Goal: Check status: Check status

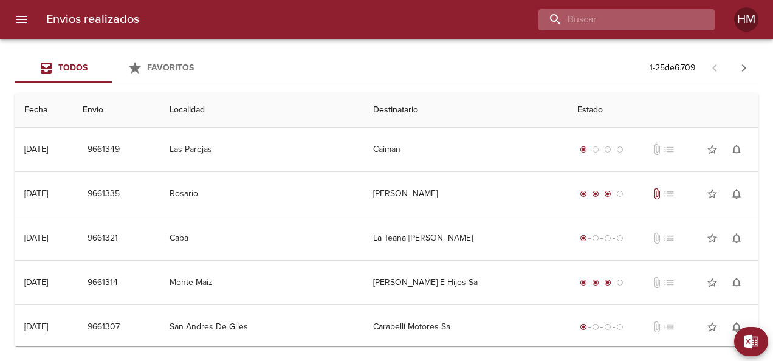
click at [634, 21] on input "buscar" at bounding box center [617, 19] width 156 height 21
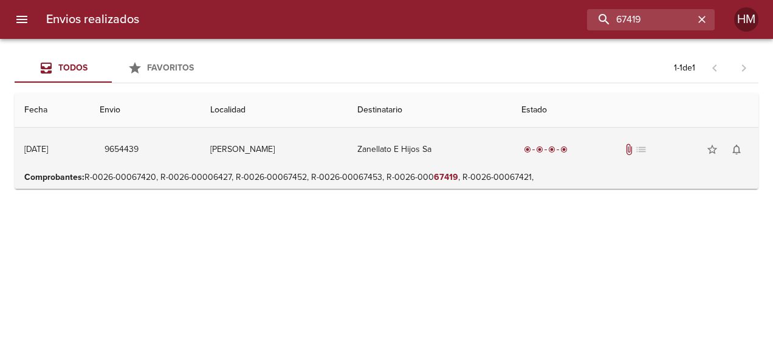
click at [522, 141] on div "radio_button_checked radio_button_checked radio_button_checked radio_button_che…" at bounding box center [635, 149] width 227 height 24
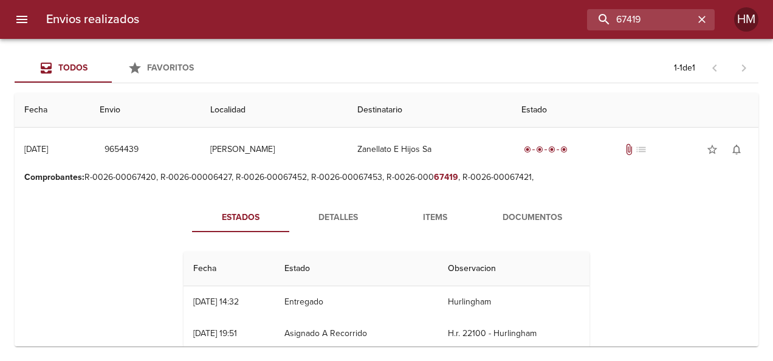
scroll to position [61, 0]
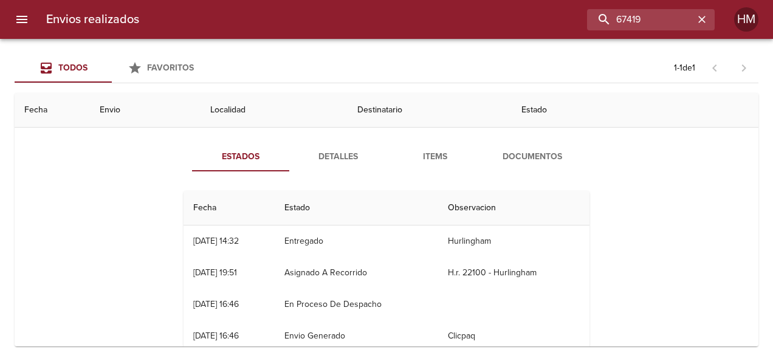
click at [330, 163] on span "Detalles" at bounding box center [338, 157] width 83 height 15
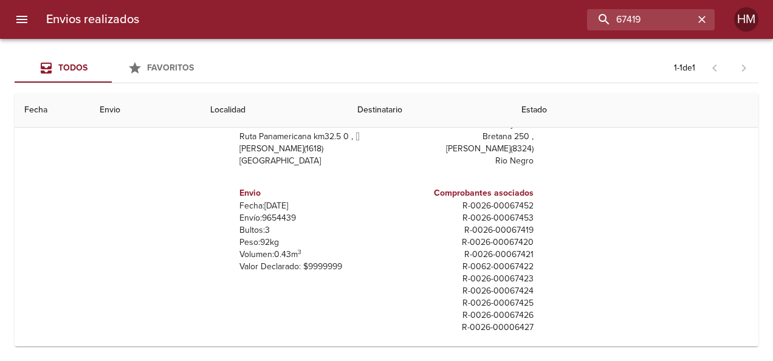
scroll to position [153, 0]
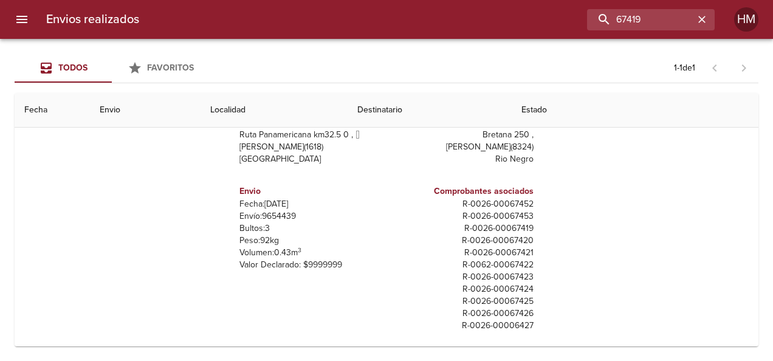
click at [277, 212] on p "Envío: 9654439" at bounding box center [311, 216] width 142 height 12
copy p "9654439"
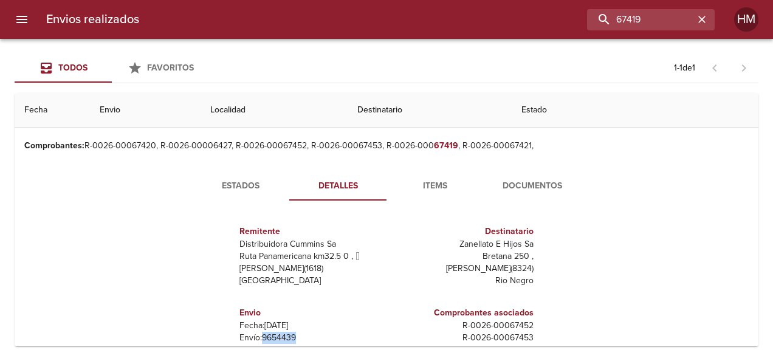
scroll to position [0, 0]
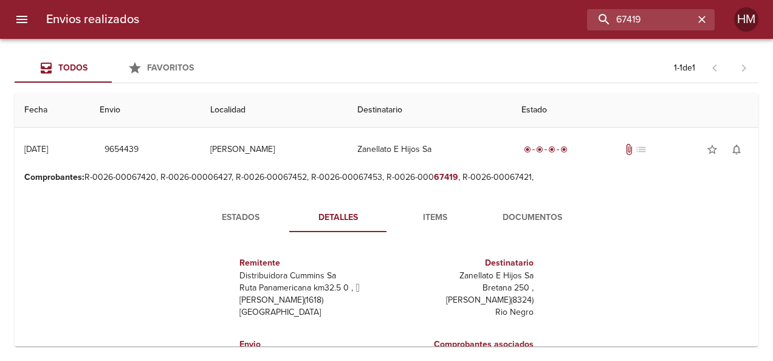
click at [260, 208] on button "Estados" at bounding box center [240, 217] width 97 height 29
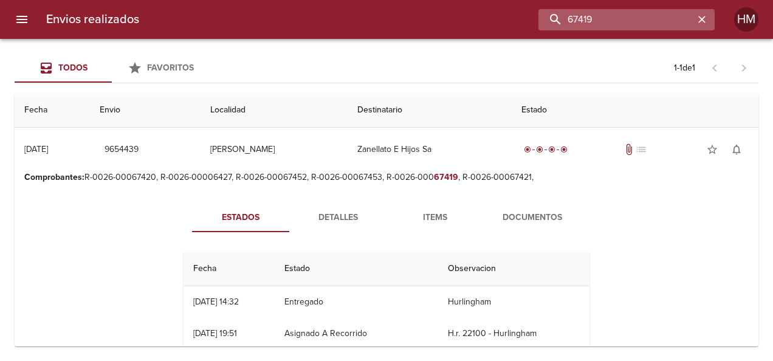
click at [662, 15] on input "67419" at bounding box center [617, 19] width 156 height 21
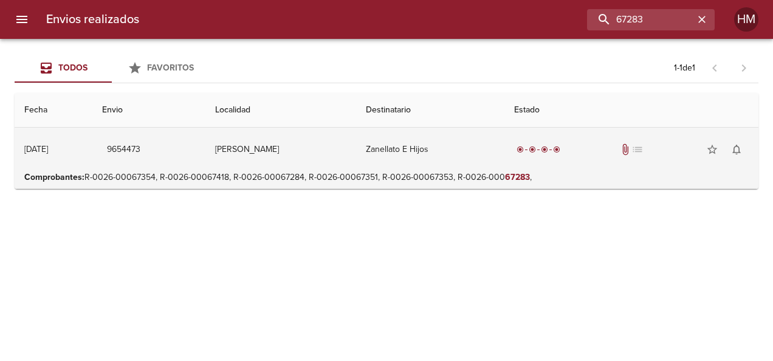
click at [462, 145] on td "Zanellato E Hijos" at bounding box center [430, 150] width 148 height 44
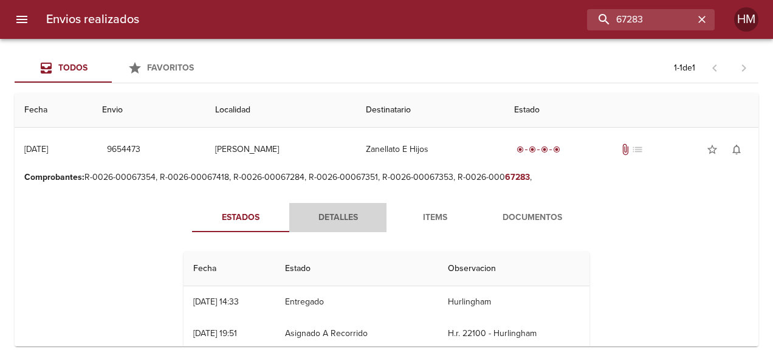
click at [336, 220] on span "Detalles" at bounding box center [338, 217] width 83 height 15
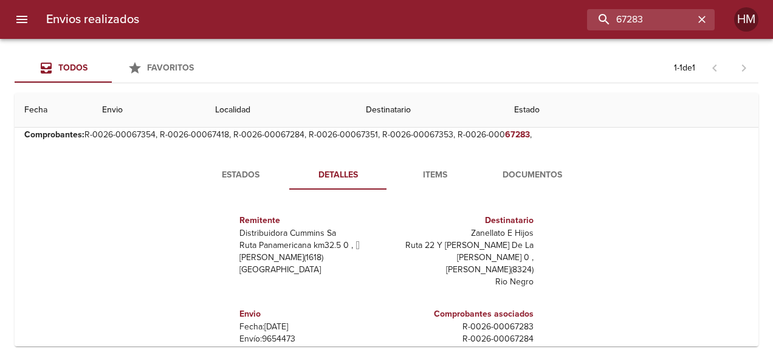
scroll to position [61, 0]
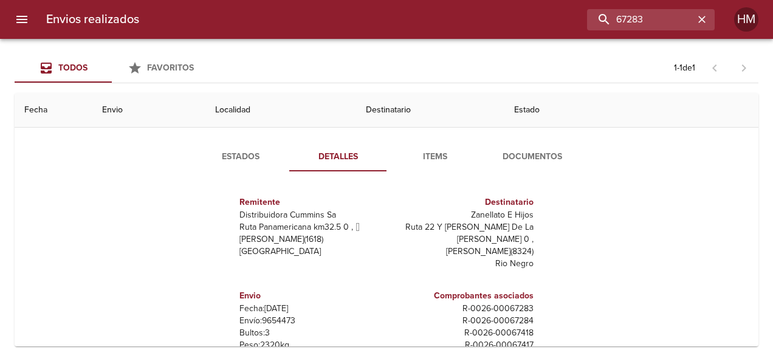
click at [284, 315] on p "Envío: 9654473" at bounding box center [311, 321] width 142 height 12
copy p "9654473"
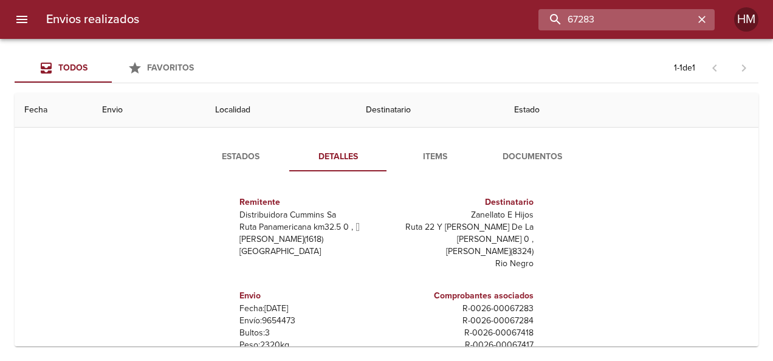
click at [660, 12] on input "67283" at bounding box center [617, 19] width 156 height 21
paste input "427"
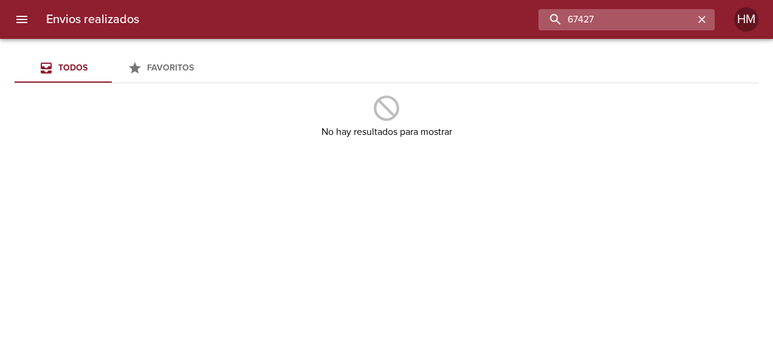
click at [614, 23] on input "67427" at bounding box center [617, 19] width 156 height 21
paste input "6"
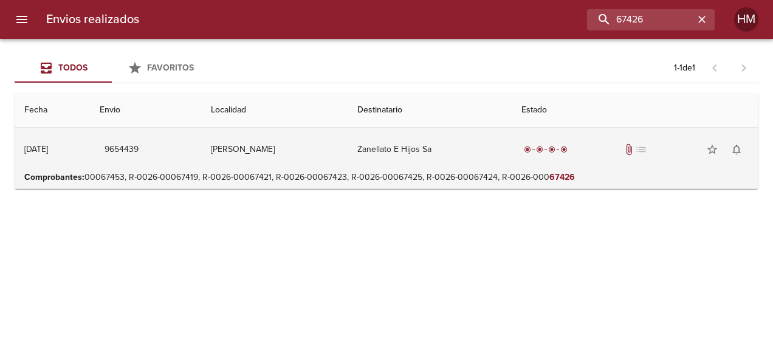
click at [461, 162] on td "Zanellato E Hijos Sa" at bounding box center [430, 150] width 164 height 44
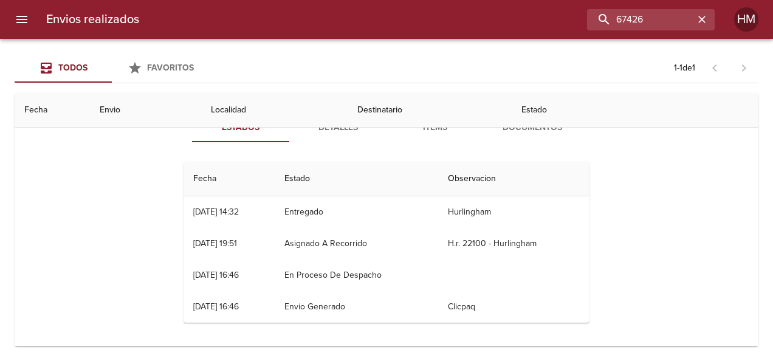
scroll to position [30, 0]
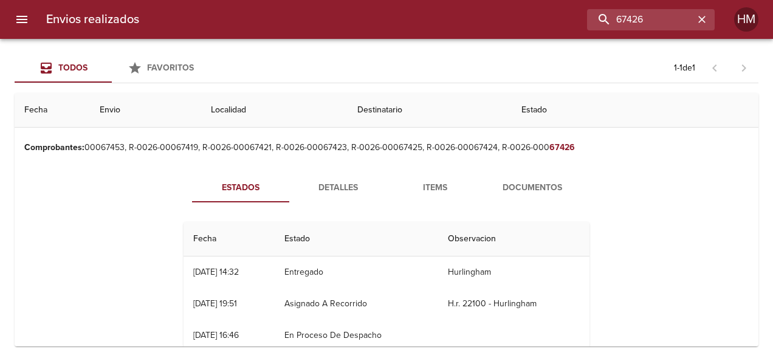
click at [326, 186] on span "Detalles" at bounding box center [338, 188] width 83 height 15
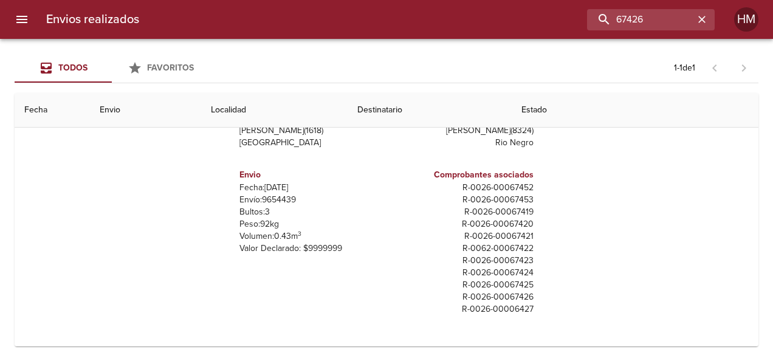
scroll to position [12, 0]
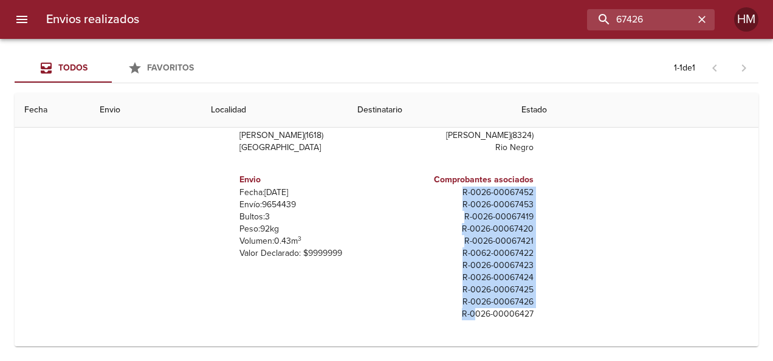
drag, startPoint x: 454, startPoint y: 189, endPoint x: 465, endPoint y: 311, distance: 122.7
click at [465, 311] on div "Comprobantes asociados R - 0026 - 00067452 R - 0026 - 00067453 R - 0026 - 00067…" at bounding box center [463, 246] width 142 height 157
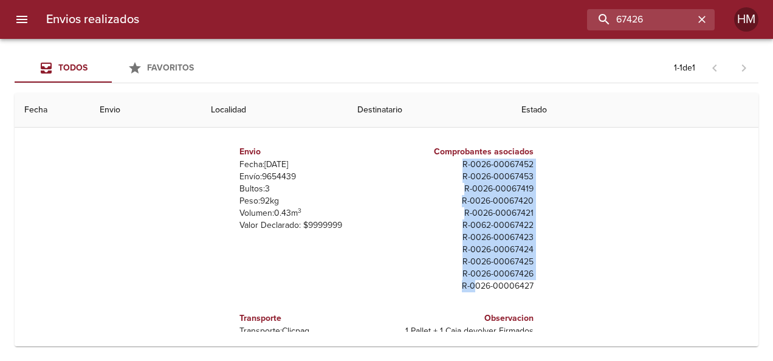
scroll to position [43, 0]
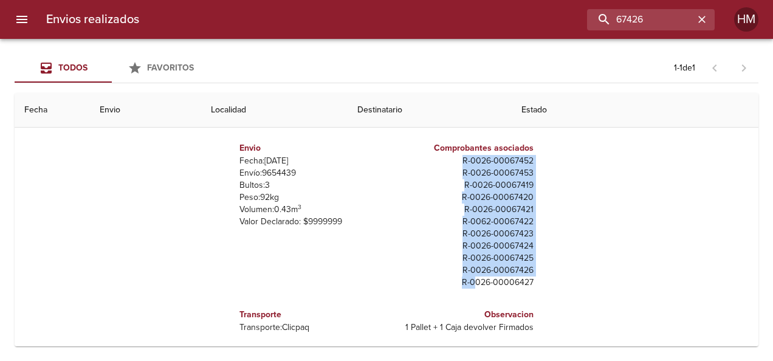
click at [621, 198] on div "Estados Detalles Items Documentos Remitente Distribuidora [PERSON_NAME] Ruta Pa…" at bounding box center [386, 190] width 725 height 311
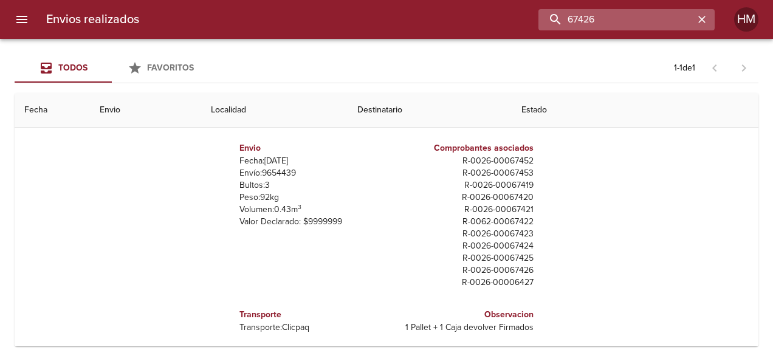
click at [670, 21] on input "67426" at bounding box center [617, 19] width 156 height 21
type input "67284"
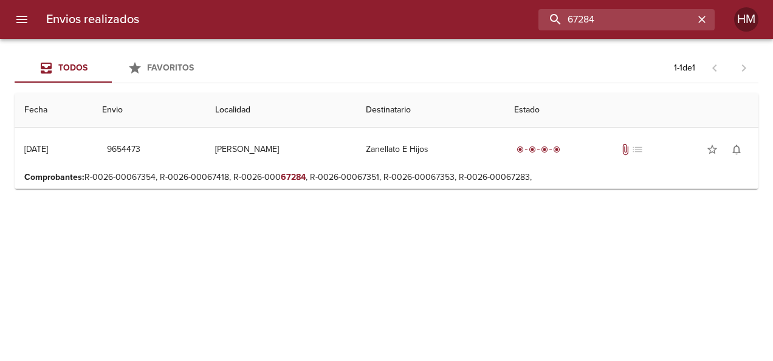
scroll to position [43, 0]
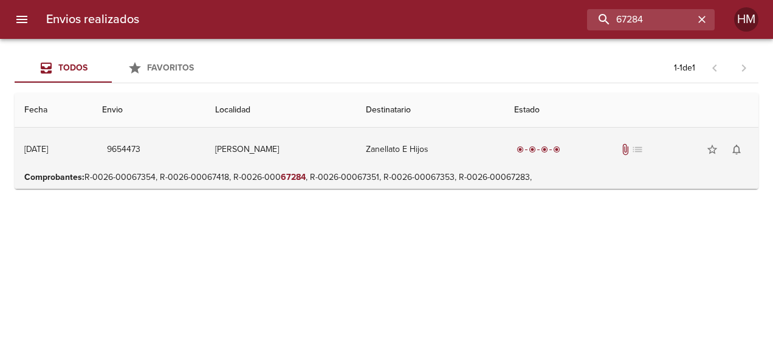
click at [505, 153] on td "radio_button_checked radio_button_checked radio_button_checked radio_button_che…" at bounding box center [632, 150] width 254 height 44
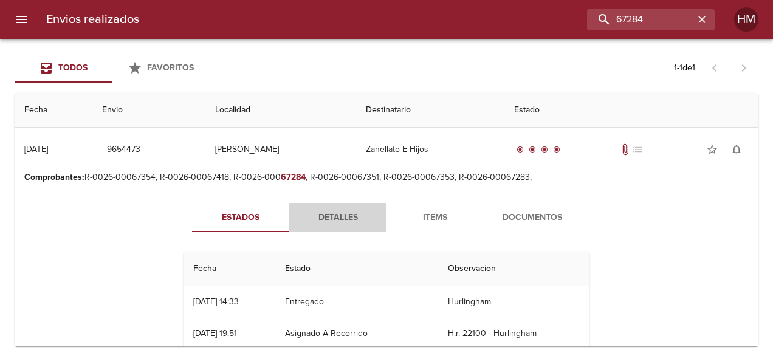
click at [350, 220] on span "Detalles" at bounding box center [338, 217] width 83 height 15
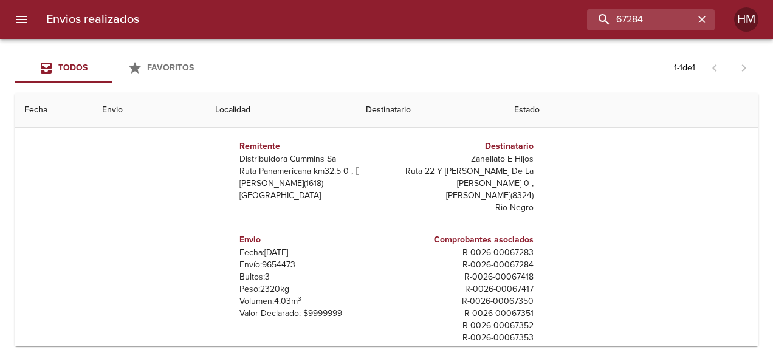
scroll to position [122, 0]
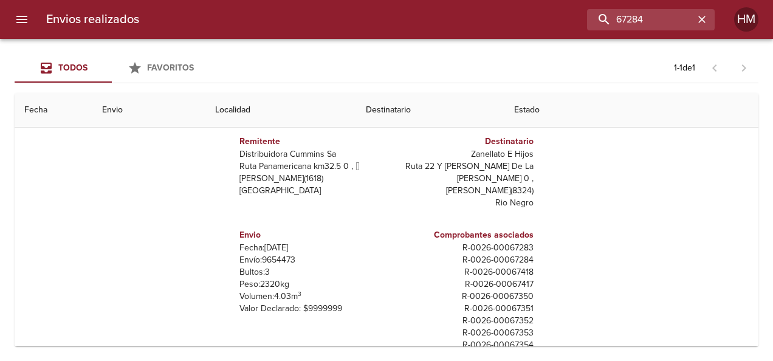
click at [278, 254] on p "Envío: 9654473" at bounding box center [311, 260] width 142 height 12
copy p "9654473"
